Goal: Check status: Check status

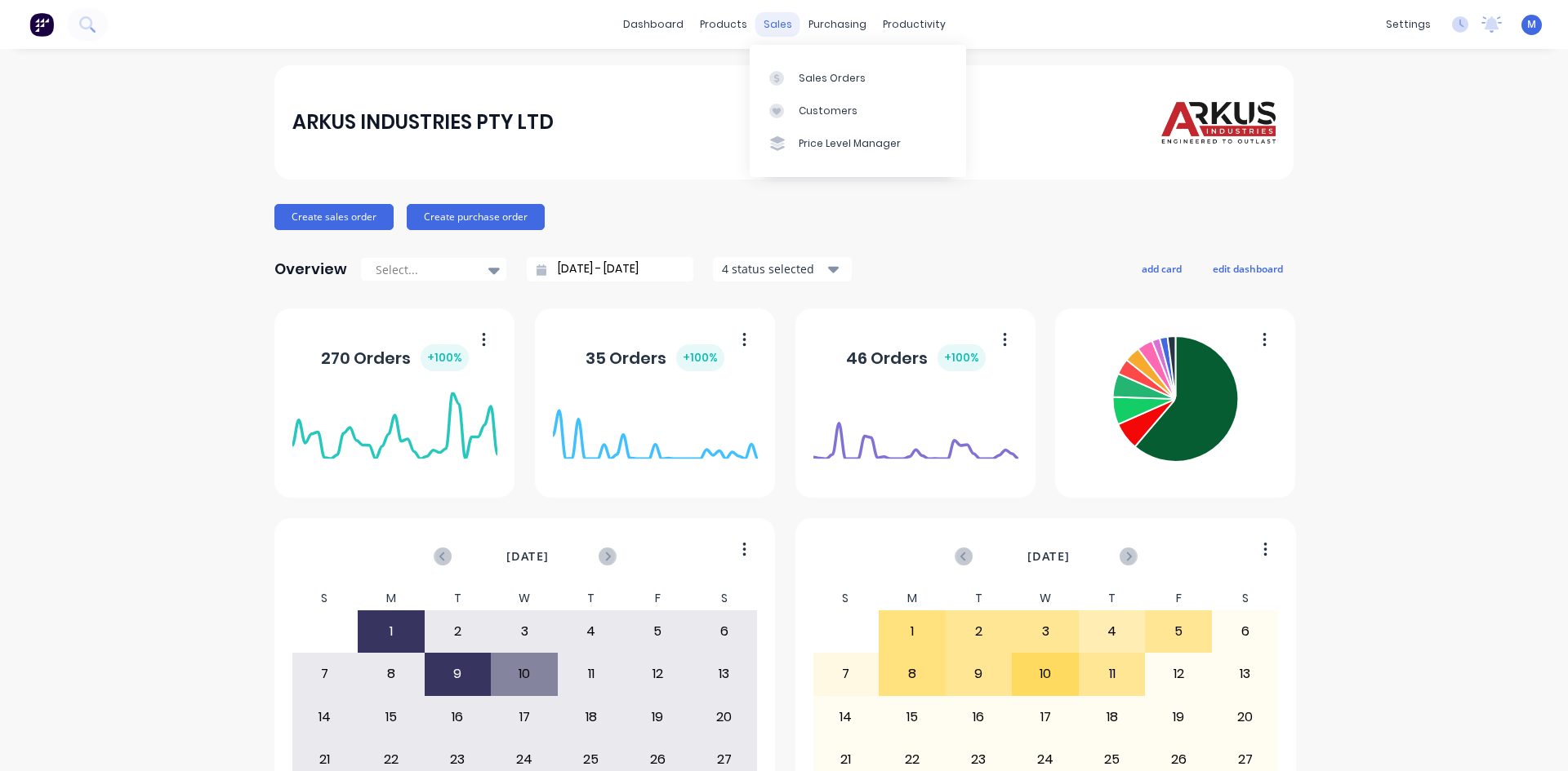
click at [781, 22] on div "sales" at bounding box center [777, 24] width 45 height 24
click at [832, 87] on link "Sales Orders" at bounding box center [858, 77] width 216 height 32
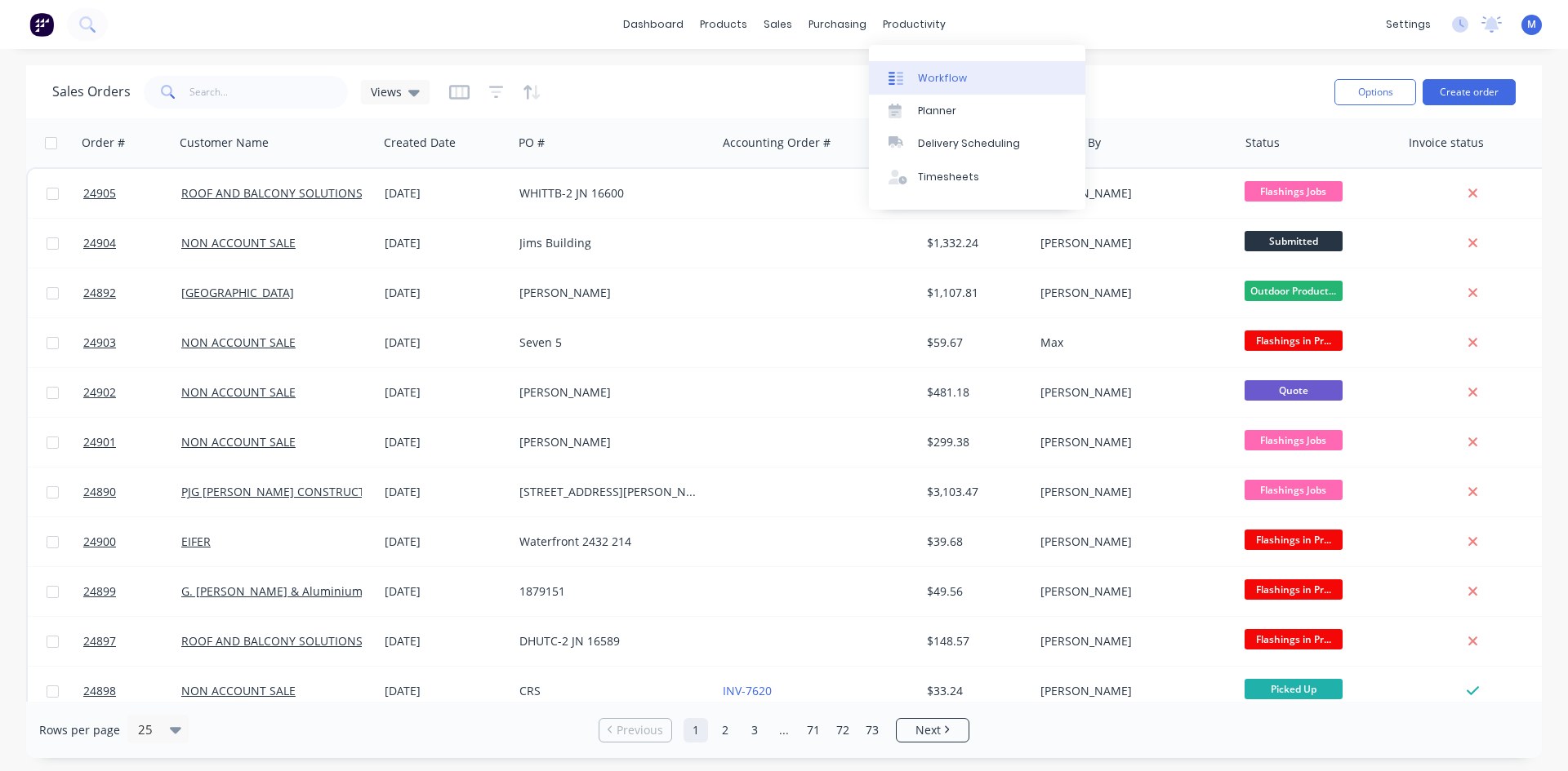
click at [954, 67] on link "Workflow" at bounding box center [977, 77] width 216 height 32
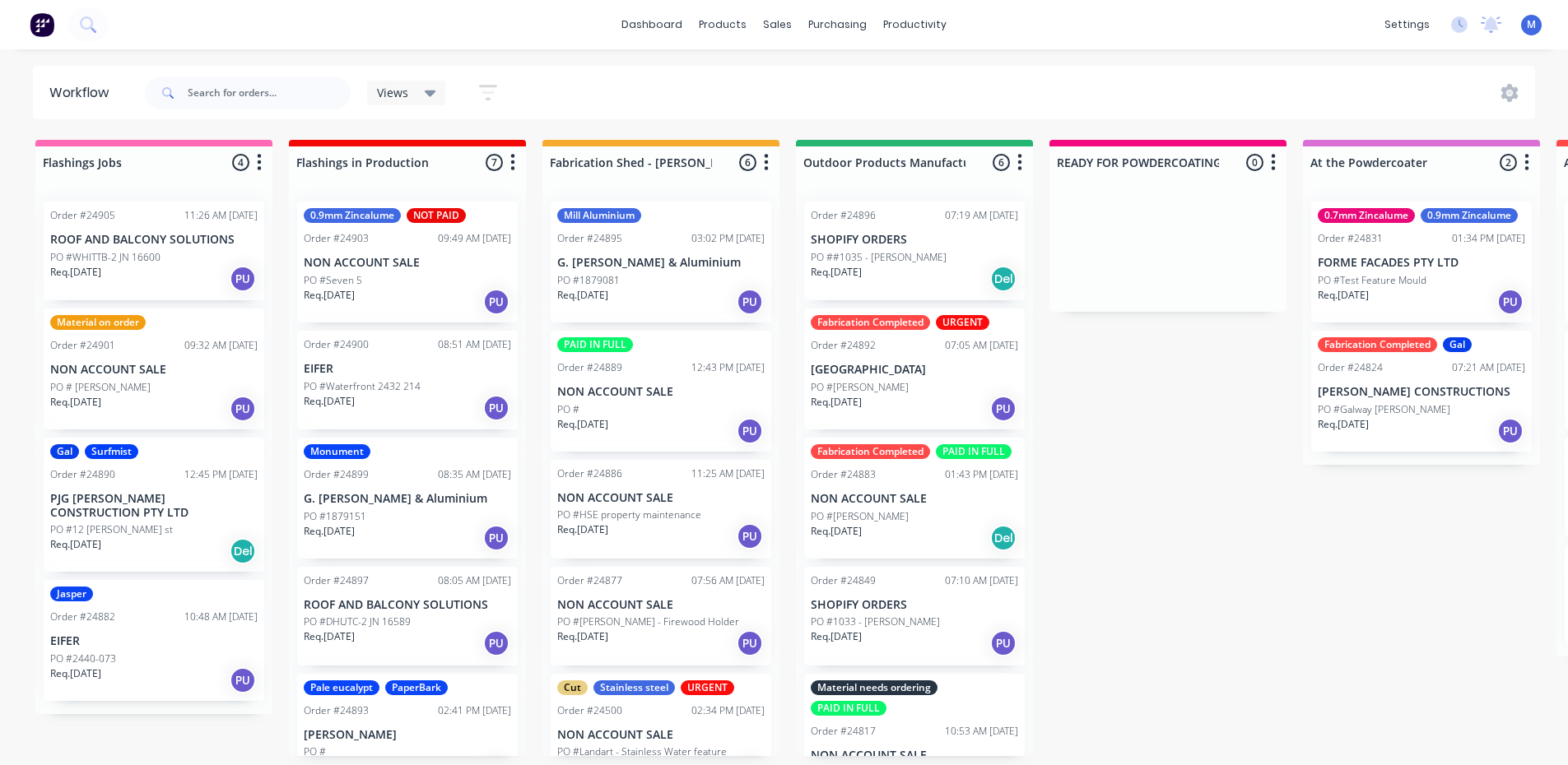
click at [928, 384] on div "PO #[PERSON_NAME]" at bounding box center [915, 387] width 208 height 15
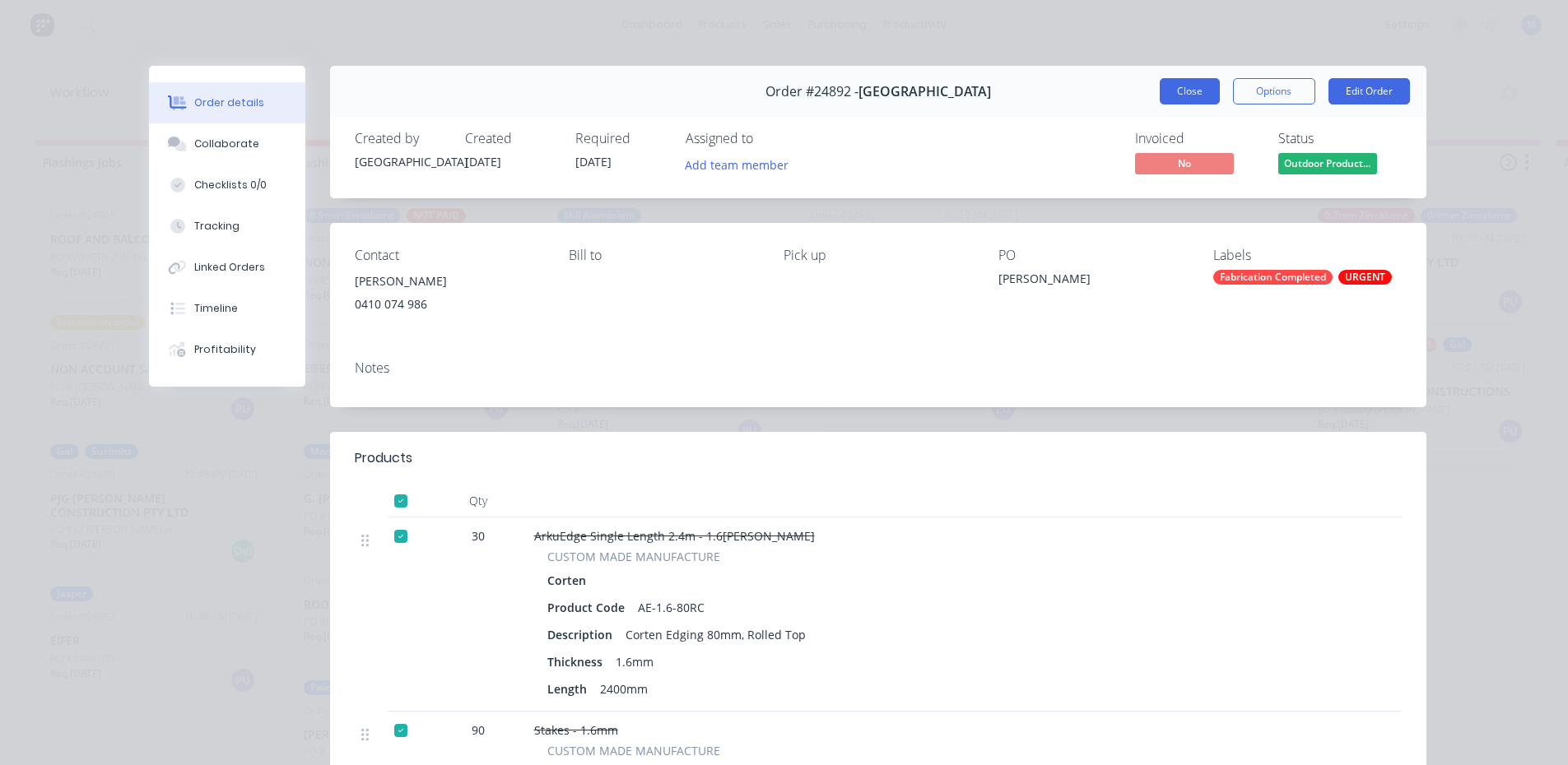
click at [1195, 92] on button "Close" at bounding box center [1190, 91] width 60 height 26
